Goal: Check status: Check status

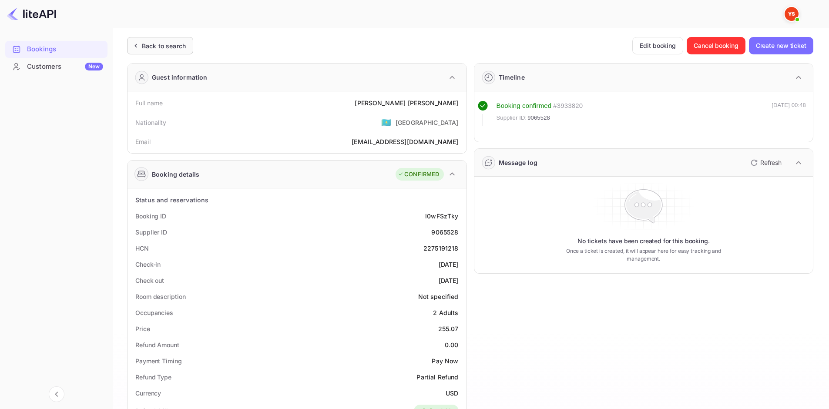
click at [191, 45] on div "Back to search" at bounding box center [160, 45] width 66 height 17
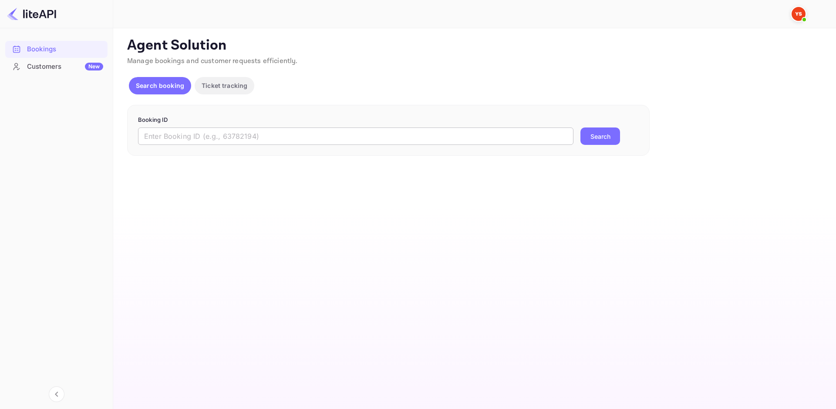
click at [191, 133] on input "text" at bounding box center [355, 136] width 435 height 17
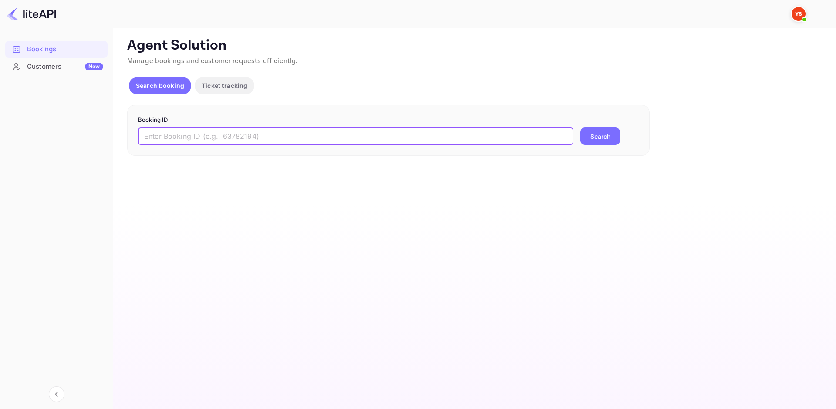
paste input "9138591"
type input "9138591"
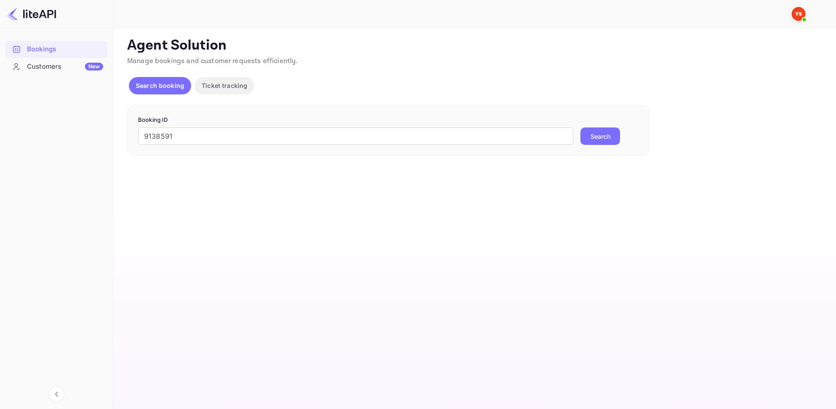
click at [613, 138] on button "Search" at bounding box center [600, 136] width 40 height 17
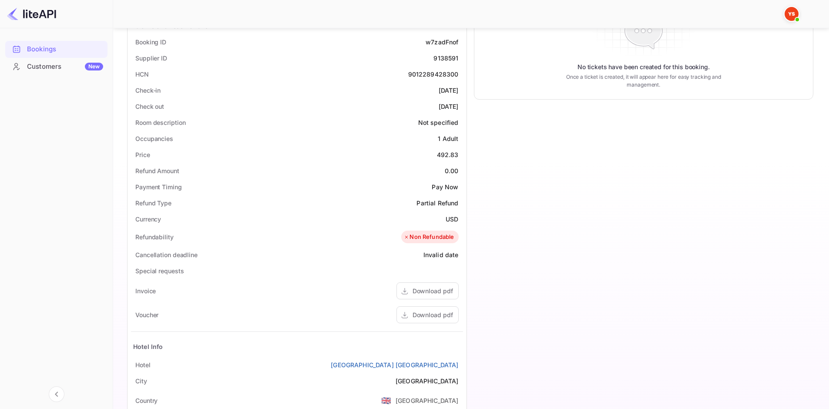
scroll to position [261, 0]
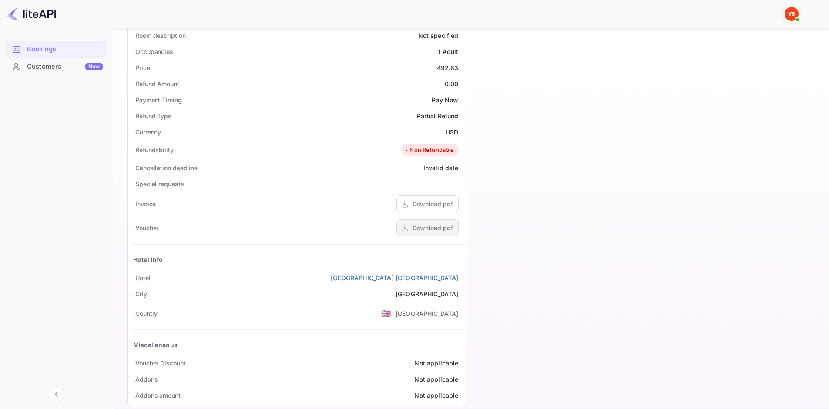
click at [433, 225] on div "Download pdf" at bounding box center [433, 227] width 40 height 9
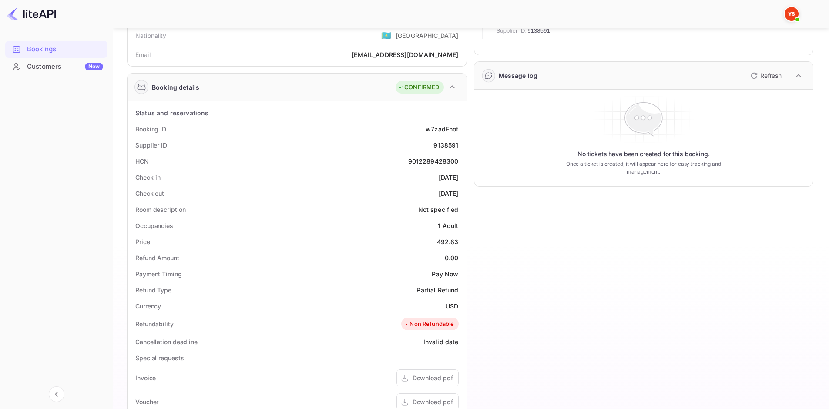
scroll to position [0, 0]
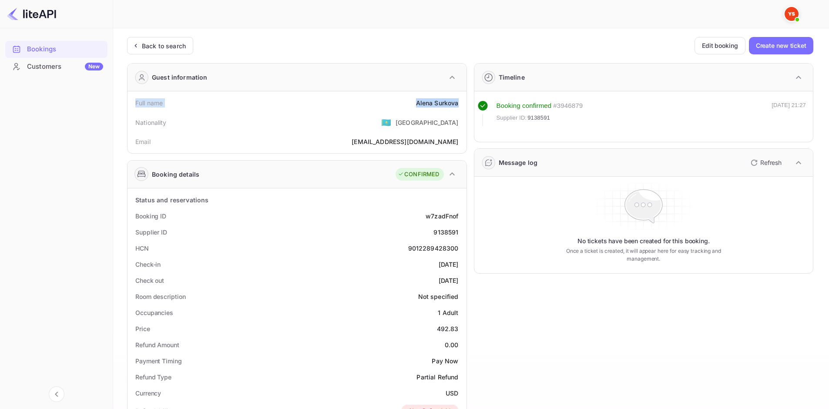
drag, startPoint x: 134, startPoint y: 104, endPoint x: 459, endPoint y: 107, distance: 325.6
click at [459, 107] on div "Full name [PERSON_NAME]" at bounding box center [297, 103] width 332 height 16
copy div "Full name [PERSON_NAME]"
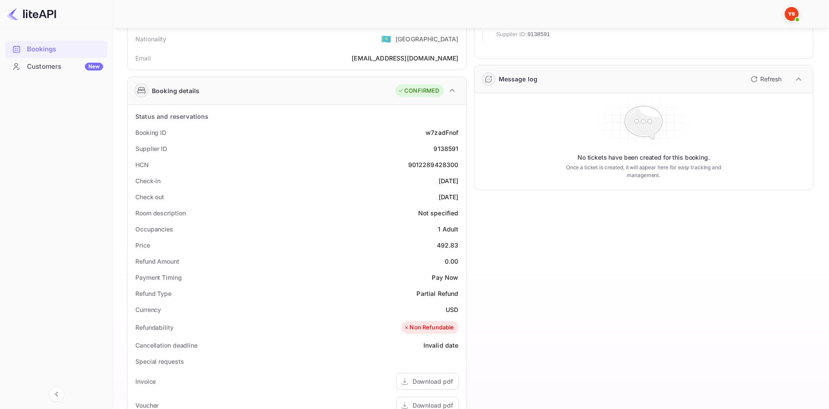
scroll to position [87, 0]
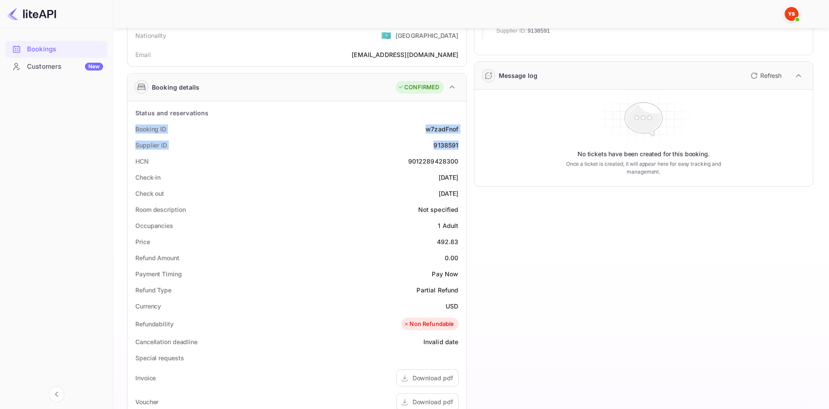
drag, startPoint x: 135, startPoint y: 128, endPoint x: 459, endPoint y: 143, distance: 324.2
click at [459, 143] on div "Status and reservations Booking ID w7zadFnof Supplier ID 9138591 HCN 9012289428…" at bounding box center [297, 341] width 332 height 473
copy div "Booking ID w7zadFnof Supplier ID 9138591"
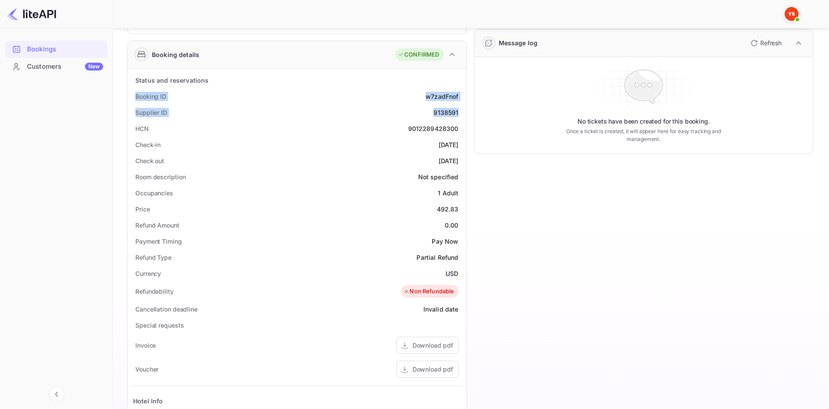
scroll to position [174, 0]
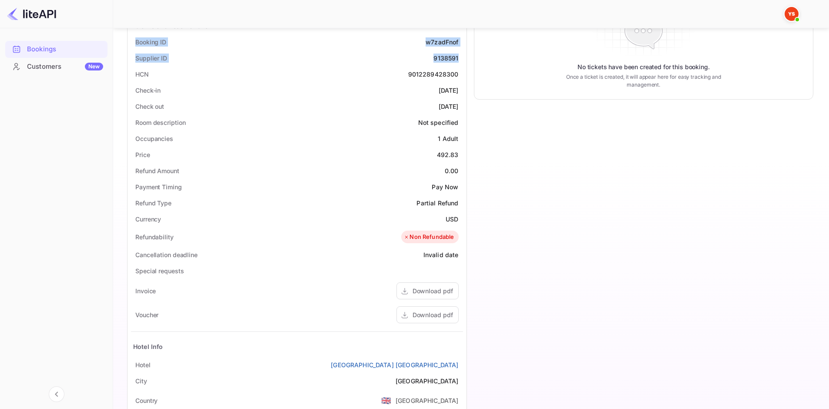
drag, startPoint x: 135, startPoint y: 89, endPoint x: 457, endPoint y: 107, distance: 322.6
click at [457, 107] on div "Status and reservations Booking ID w7zadFnof Supplier ID 9138591 HCN 9012289428…" at bounding box center [297, 254] width 332 height 473
copy div "Check-in [DATE] Check out [DATE]"
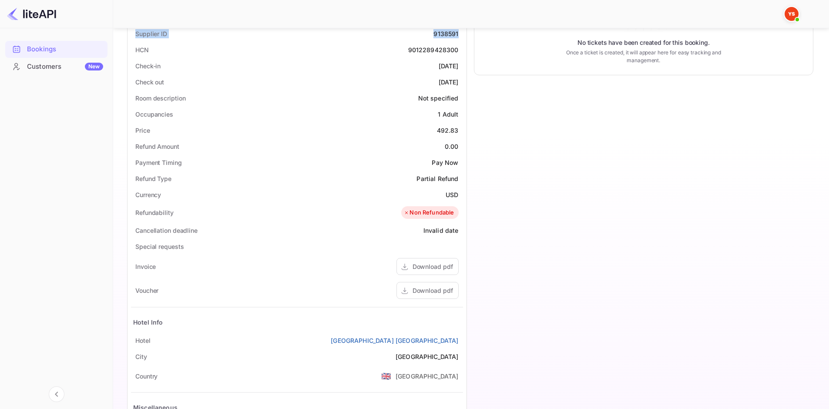
scroll to position [218, 0]
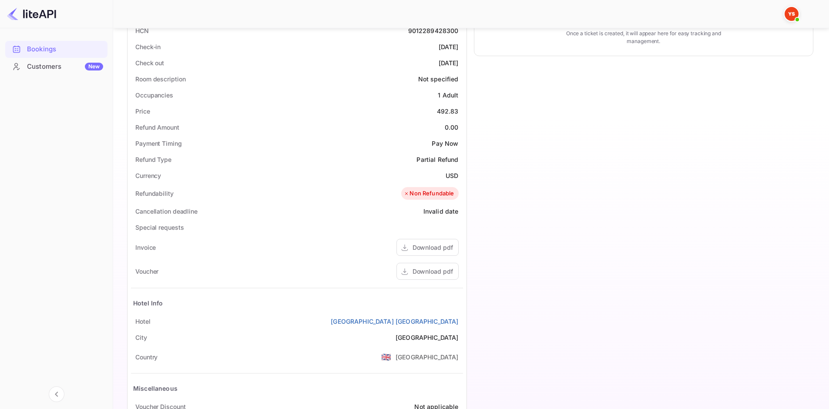
click at [133, 301] on div "Hotel Info" at bounding box center [297, 303] width 332 height 20
drag, startPoint x: 137, startPoint y: 322, endPoint x: 460, endPoint y: 316, distance: 322.6
click at [460, 316] on div "[GEOGRAPHIC_DATA] [GEOGRAPHIC_DATA]" at bounding box center [297, 321] width 332 height 16
copy div "[GEOGRAPHIC_DATA] [GEOGRAPHIC_DATA]"
